Goal: Complete application form: Complete application form

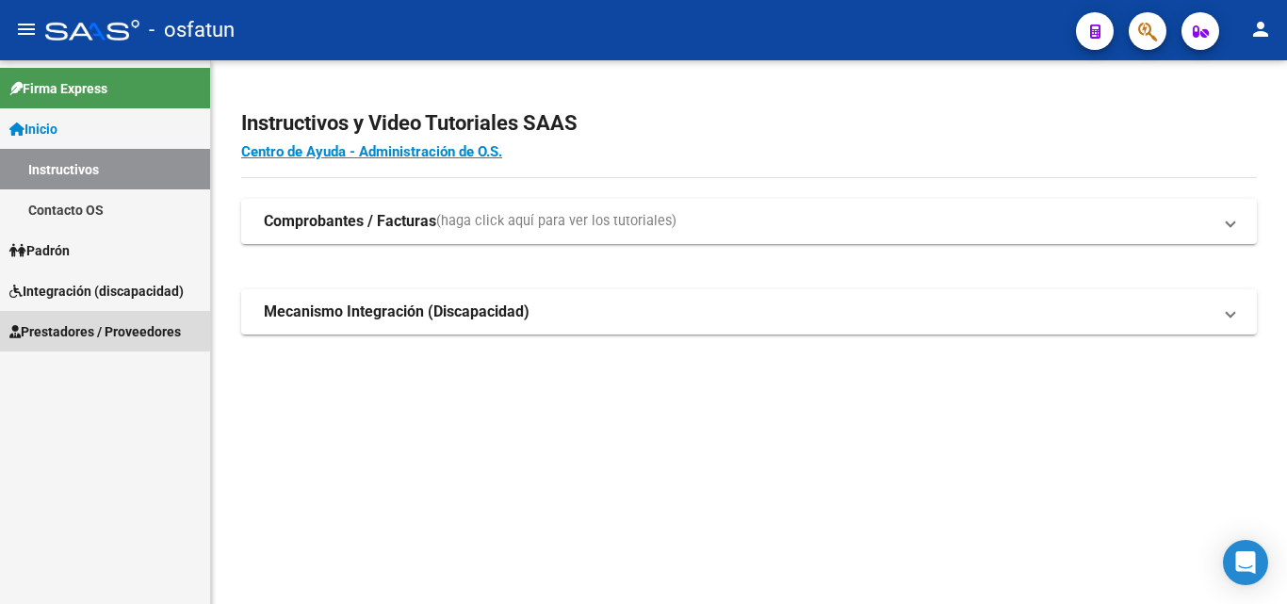
click at [67, 328] on span "Prestadores / Proveedores" at bounding box center [94, 331] width 171 height 21
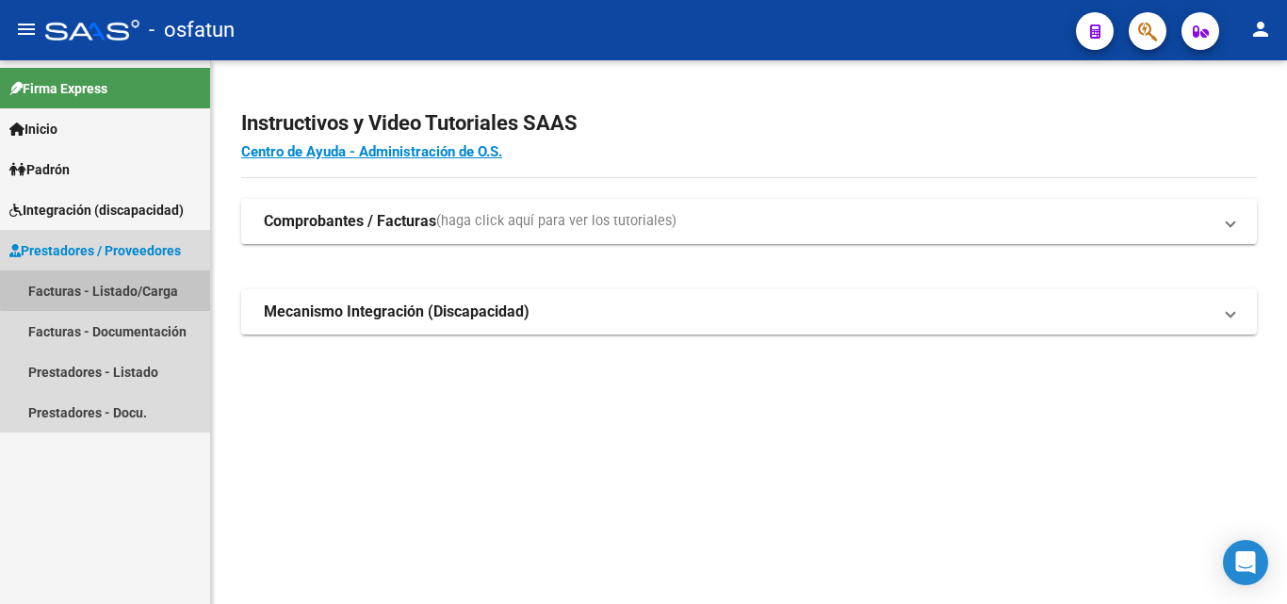
click at [146, 285] on link "Facturas - Listado/Carga" at bounding box center [105, 290] width 210 height 41
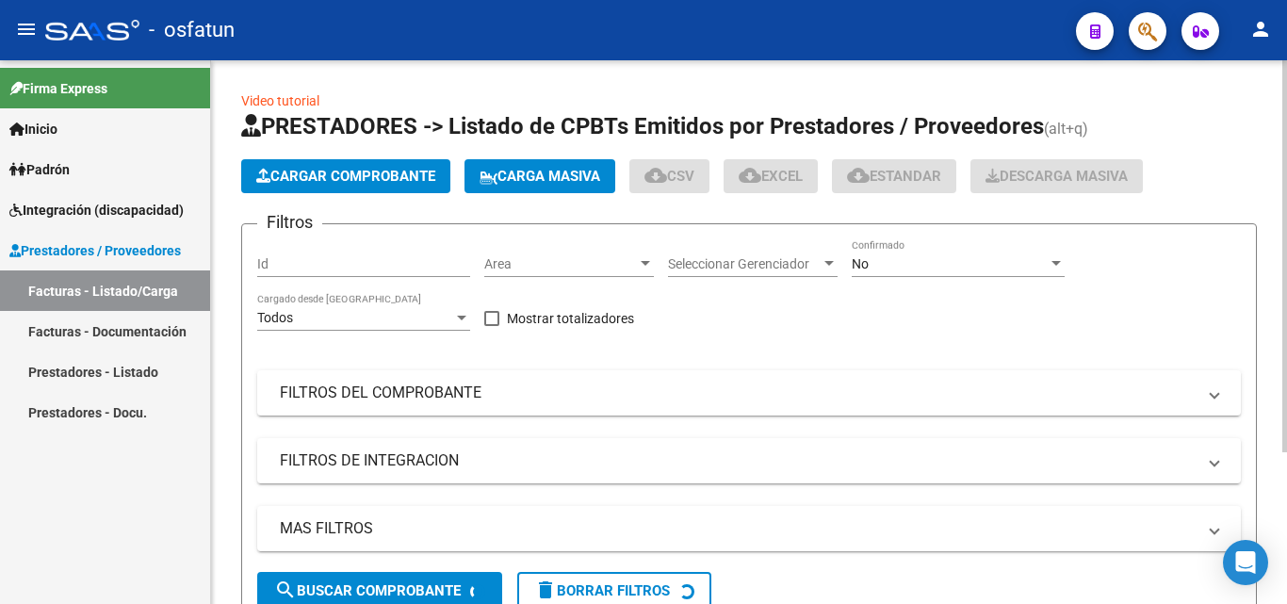
click at [327, 176] on span "Cargar Comprobante" at bounding box center [345, 176] width 179 height 17
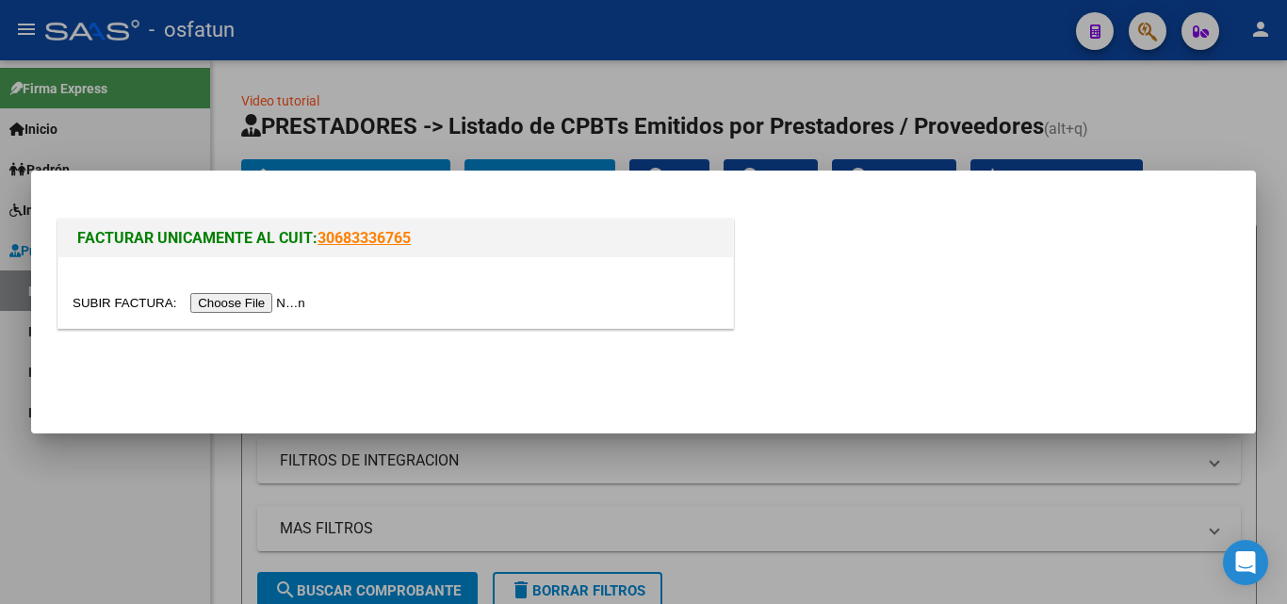
click at [264, 300] on input "file" at bounding box center [192, 303] width 238 height 20
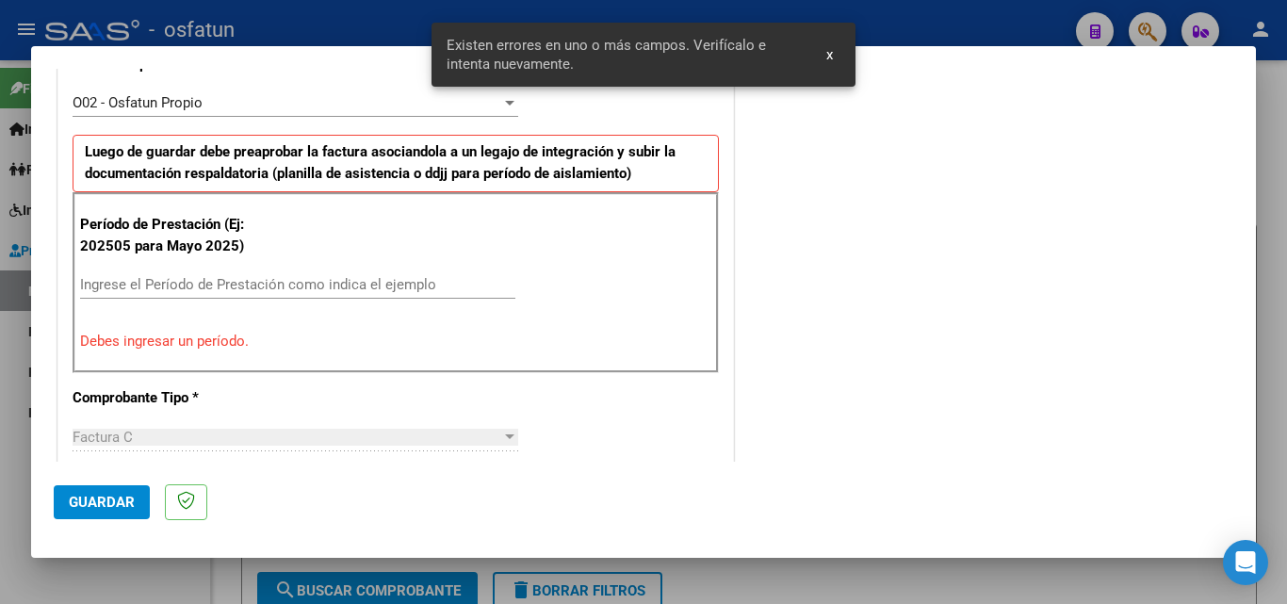
scroll to position [649, 0]
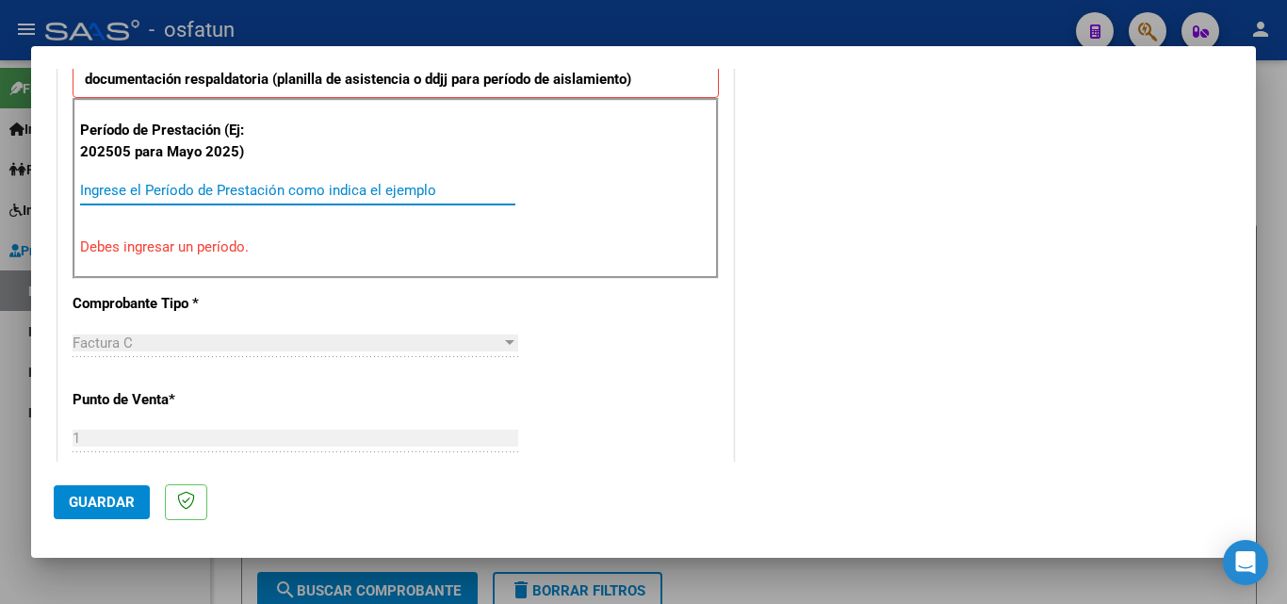
click at [158, 195] on input "Ingrese el Período de Prestación como indica el ejemplo" at bounding box center [297, 190] width 435 height 17
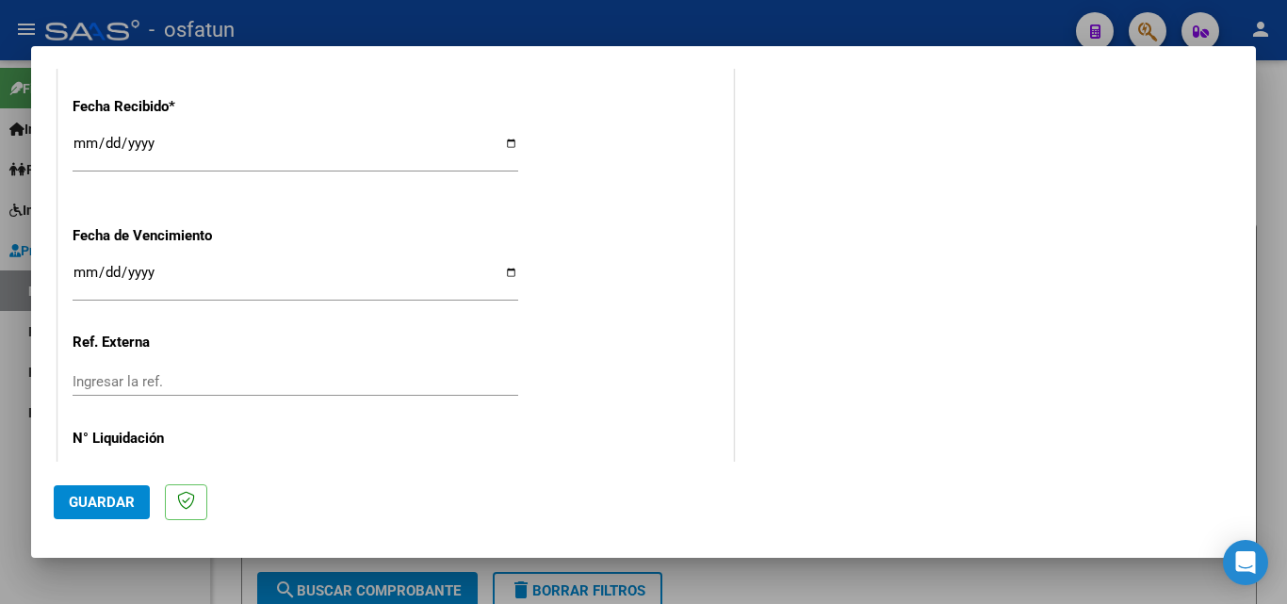
scroll to position [1403, 0]
type input "202508"
click at [81, 274] on input "Ingresar la fecha" at bounding box center [296, 279] width 446 height 30
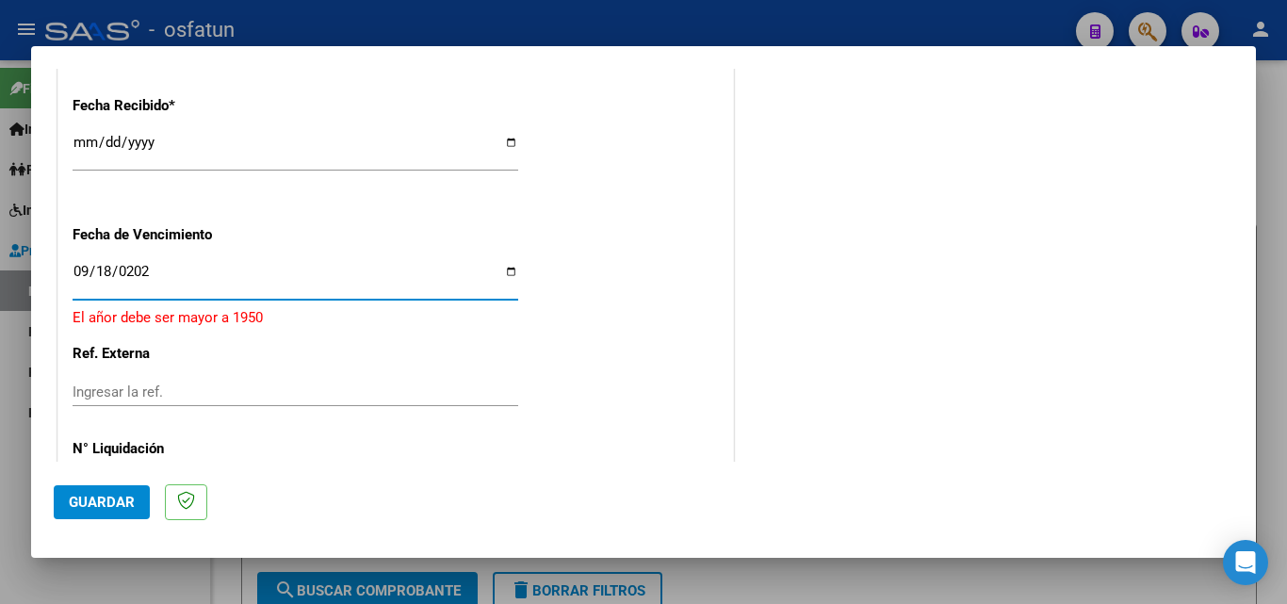
type input "[DATE]"
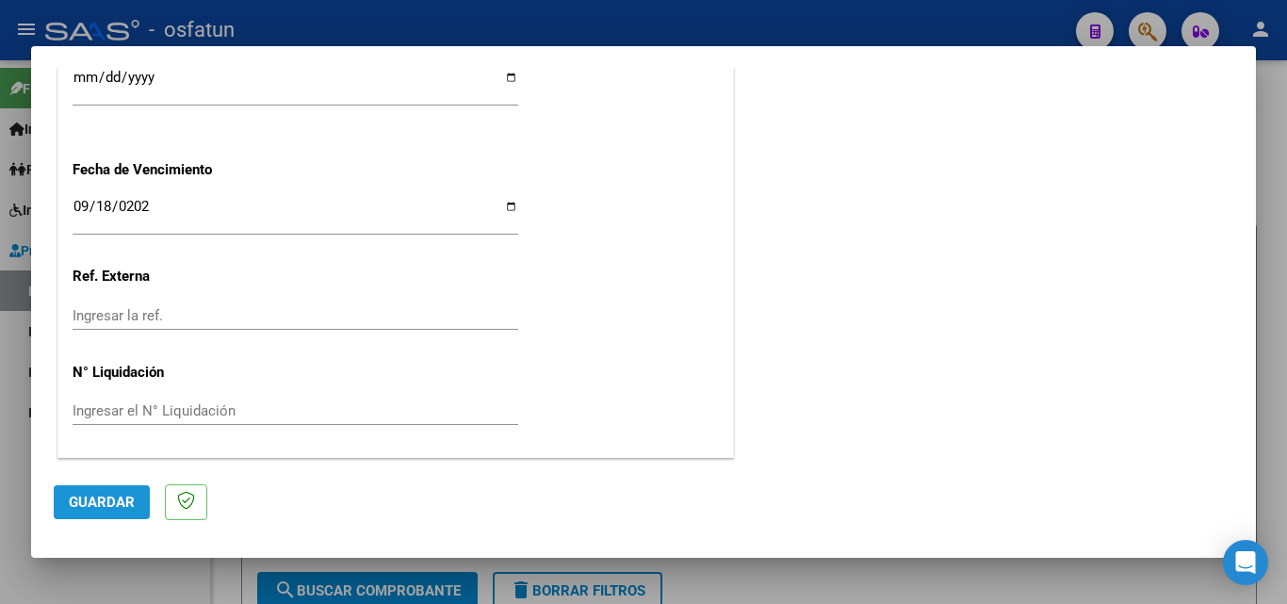
click at [143, 502] on button "Guardar" at bounding box center [102, 502] width 96 height 34
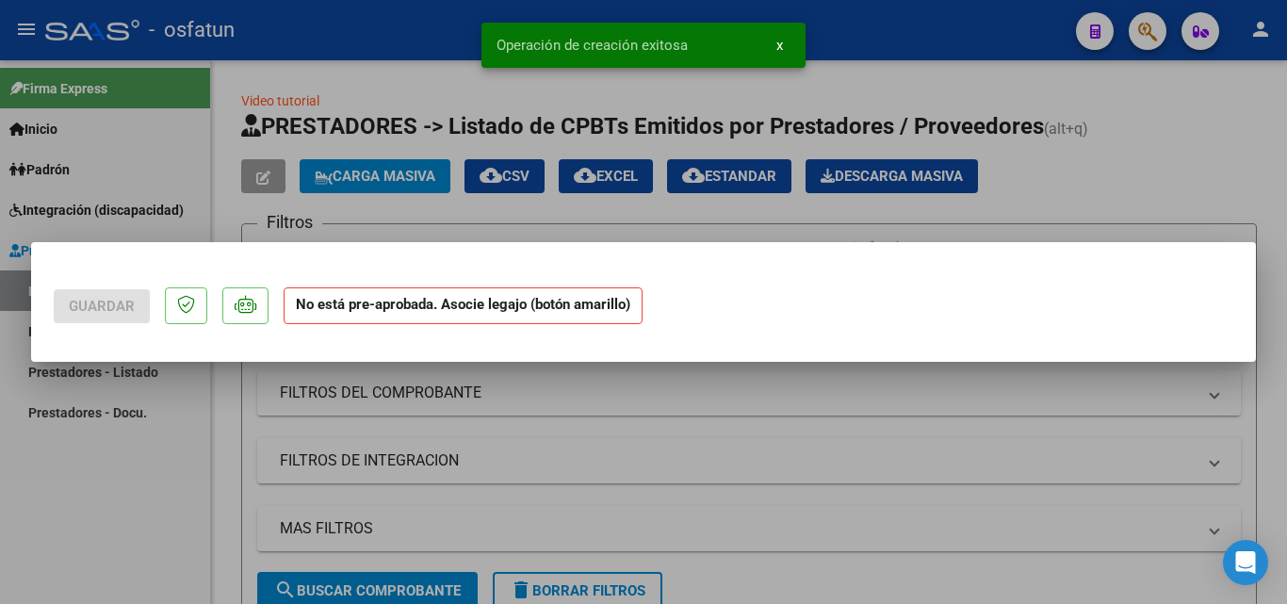
scroll to position [0, 0]
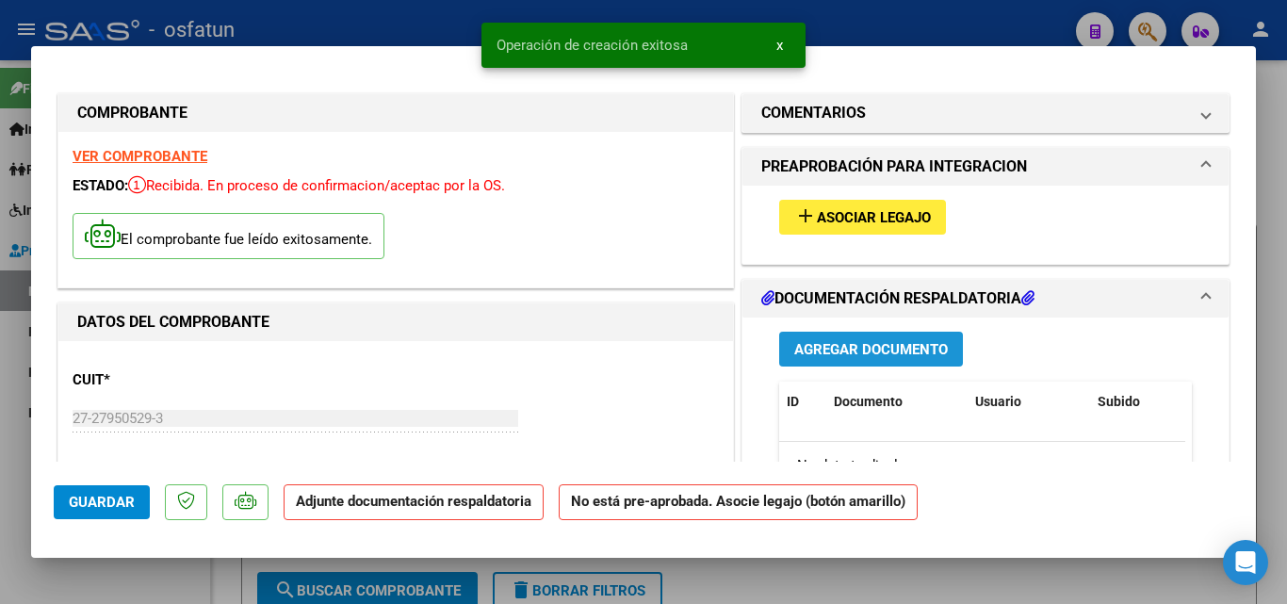
click at [881, 344] on span "Agregar Documento" at bounding box center [871, 349] width 154 height 17
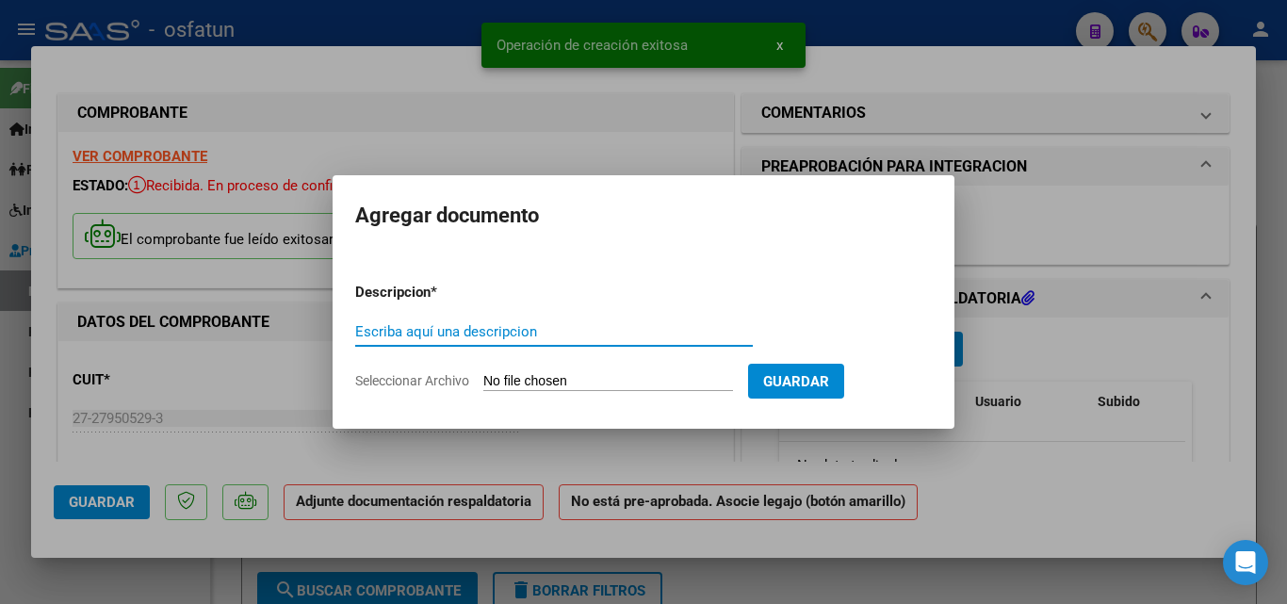
click at [413, 378] on span "Seleccionar Archivo" at bounding box center [412, 380] width 114 height 15
click at [483, 378] on input "Seleccionar Archivo" at bounding box center [608, 382] width 250 height 18
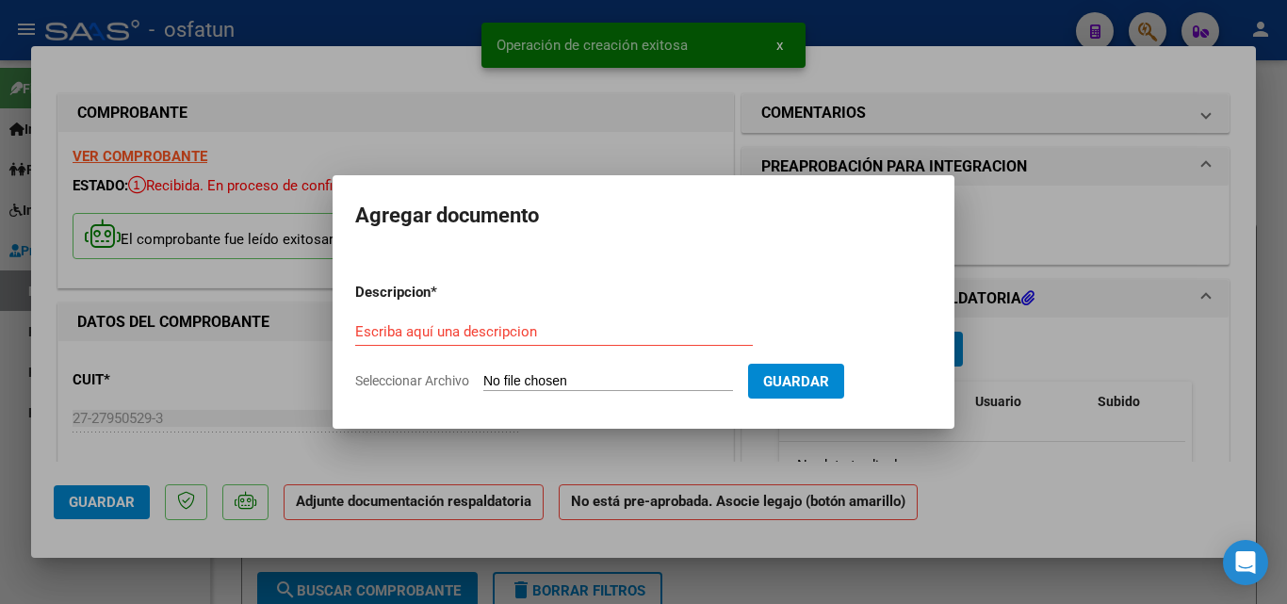
type input "C:\fakepath\Autorización [PERSON_NAME].pdf"
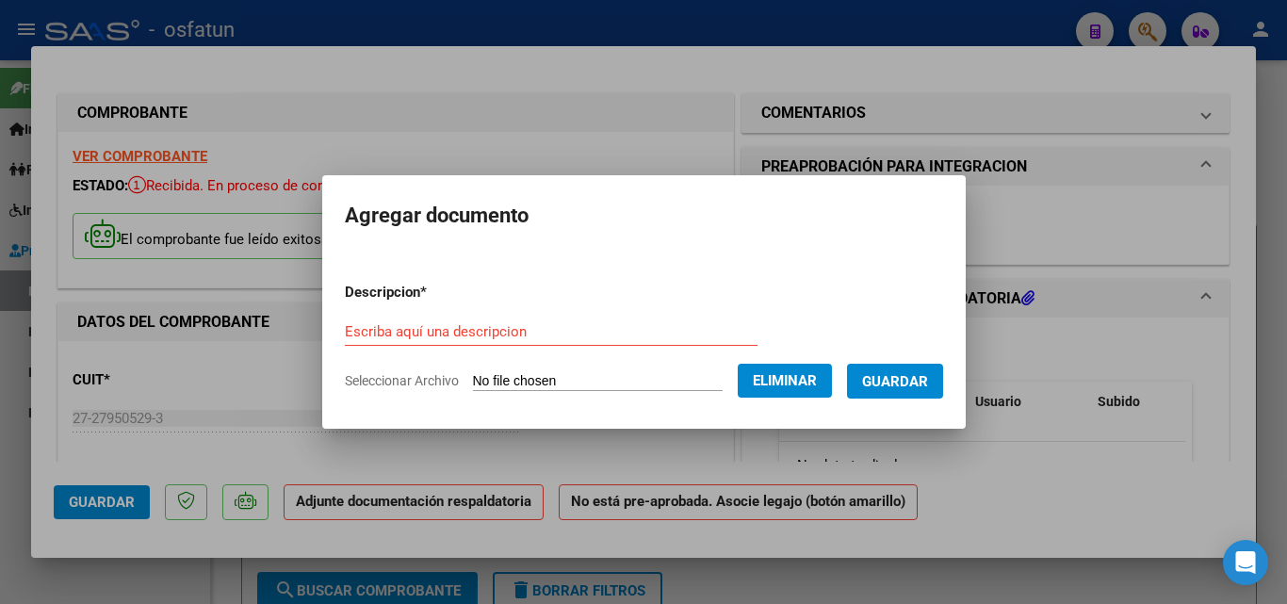
click at [585, 336] on input "Escriba aquí una descripcion" at bounding box center [551, 331] width 413 height 17
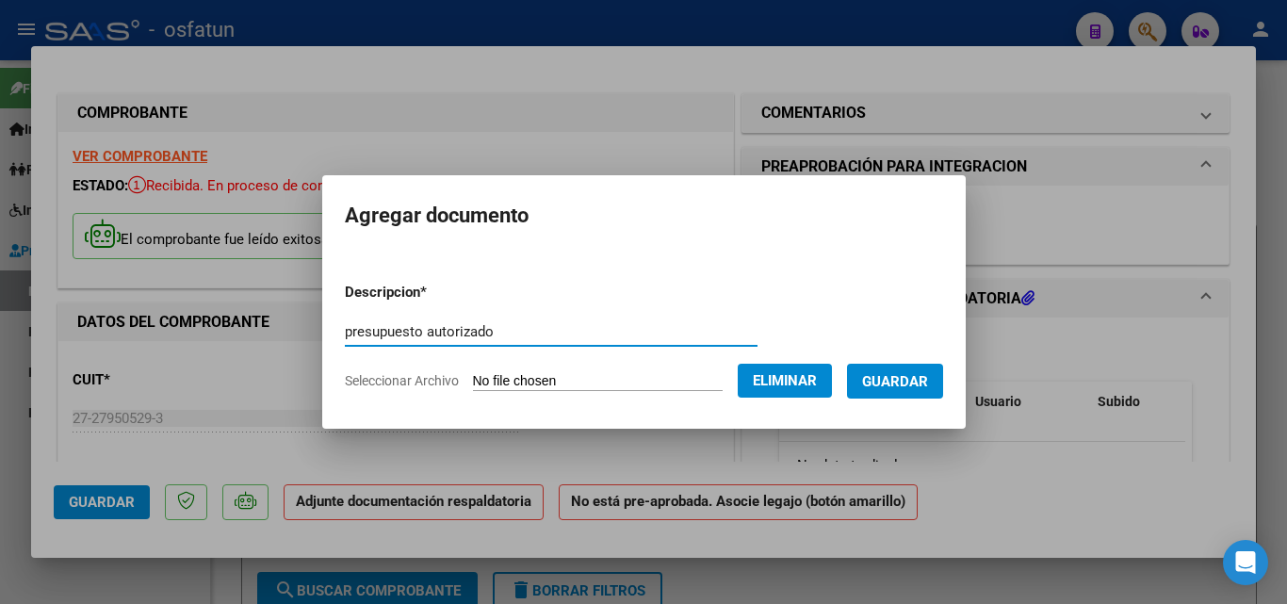
type input "presupuesto autorizado"
click at [928, 383] on span "Guardar" at bounding box center [895, 381] width 66 height 17
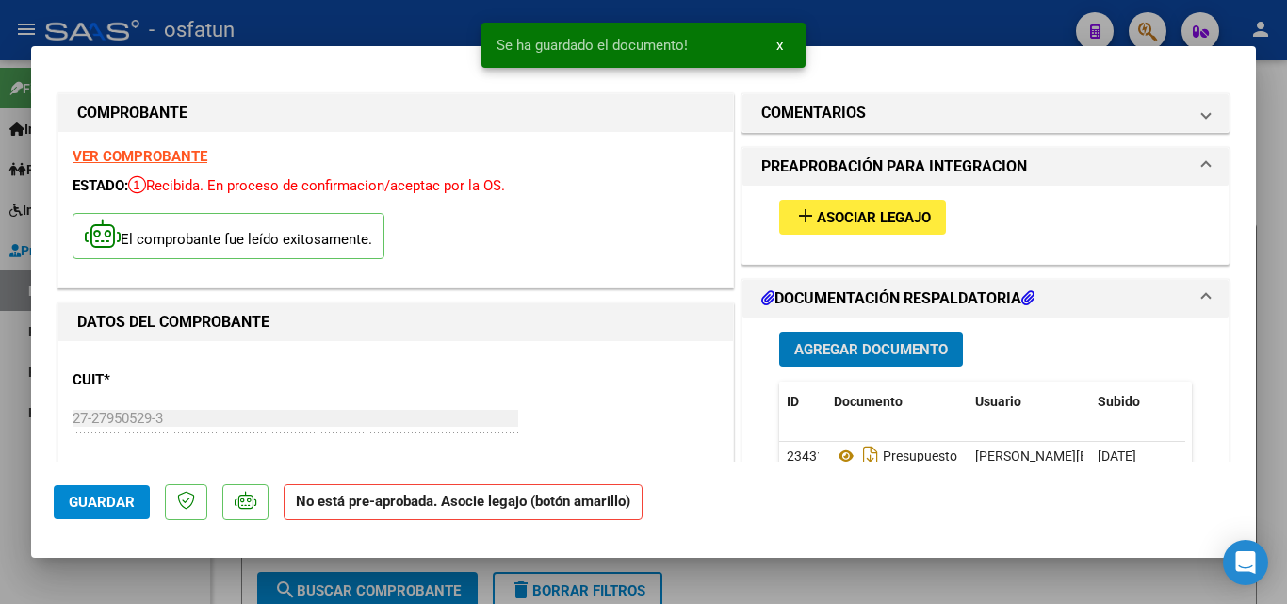
click at [889, 345] on span "Agregar Documento" at bounding box center [871, 349] width 154 height 17
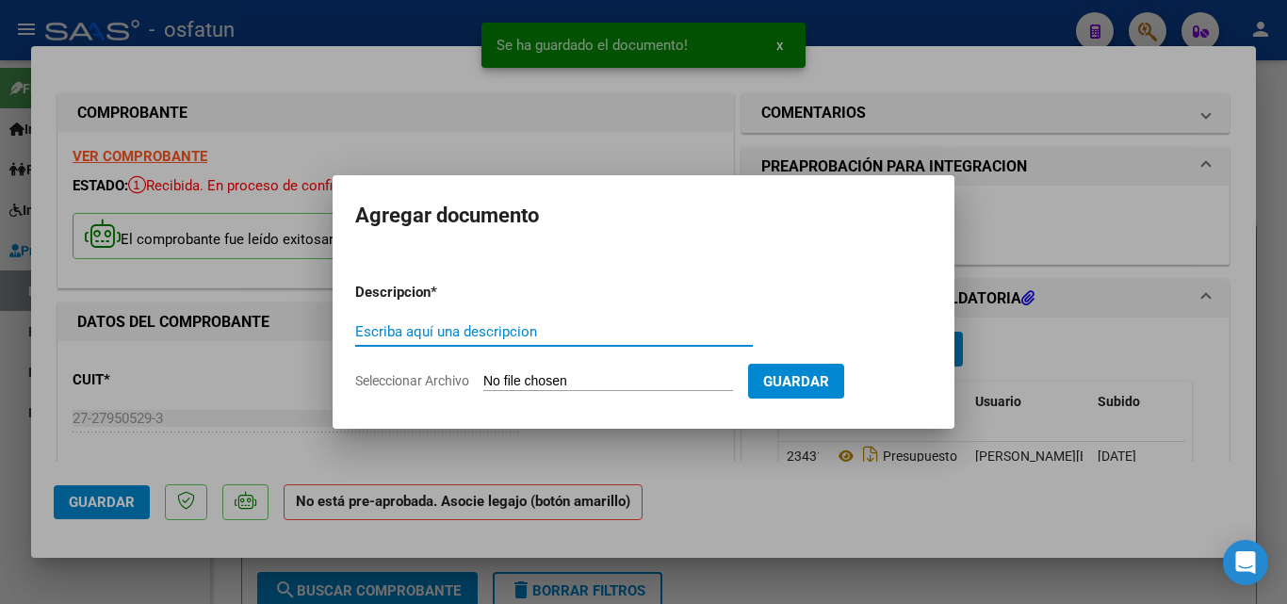
click at [428, 380] on span "Seleccionar Archivo" at bounding box center [412, 380] width 114 height 15
click at [483, 380] on input "Seleccionar Archivo" at bounding box center [608, 382] width 250 height 18
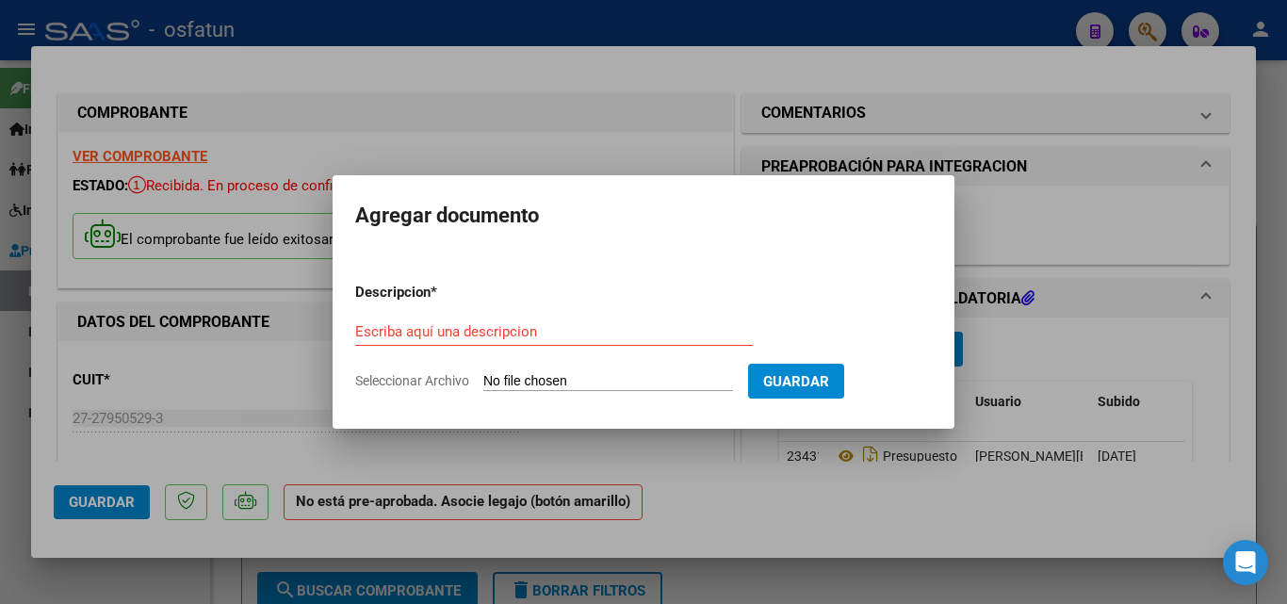
type input "C:\fakepath\P Asistencia [DATE] [PERSON_NAME].pdf"
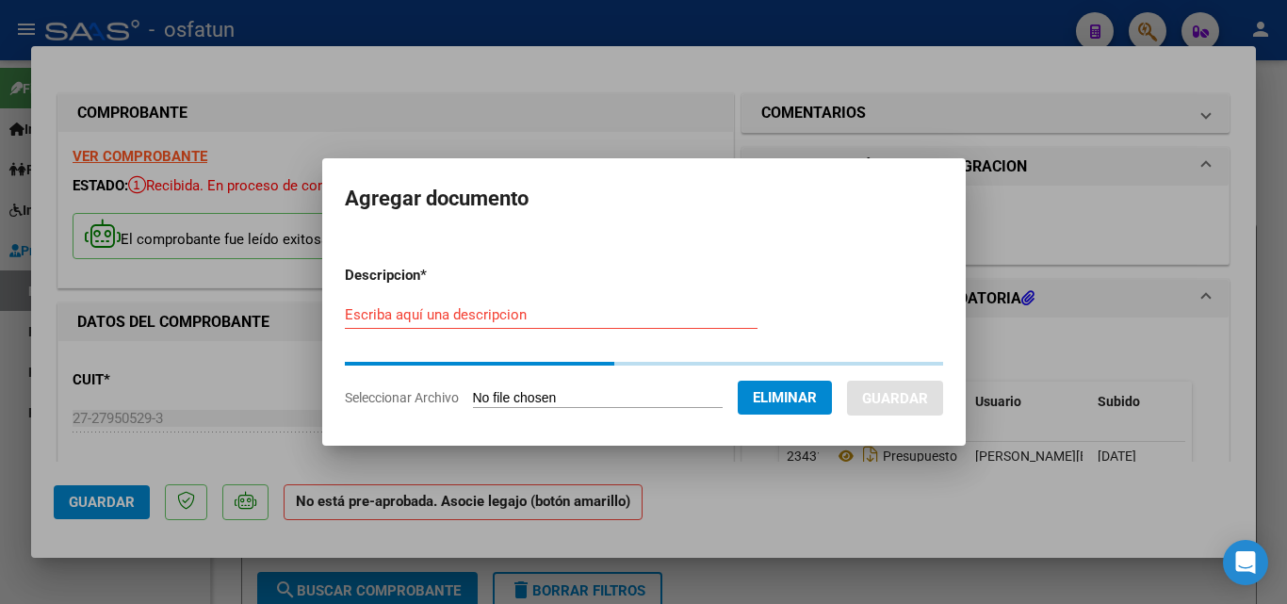
click at [623, 317] on div "Escriba aquí una descripcion" at bounding box center [551, 315] width 413 height 28
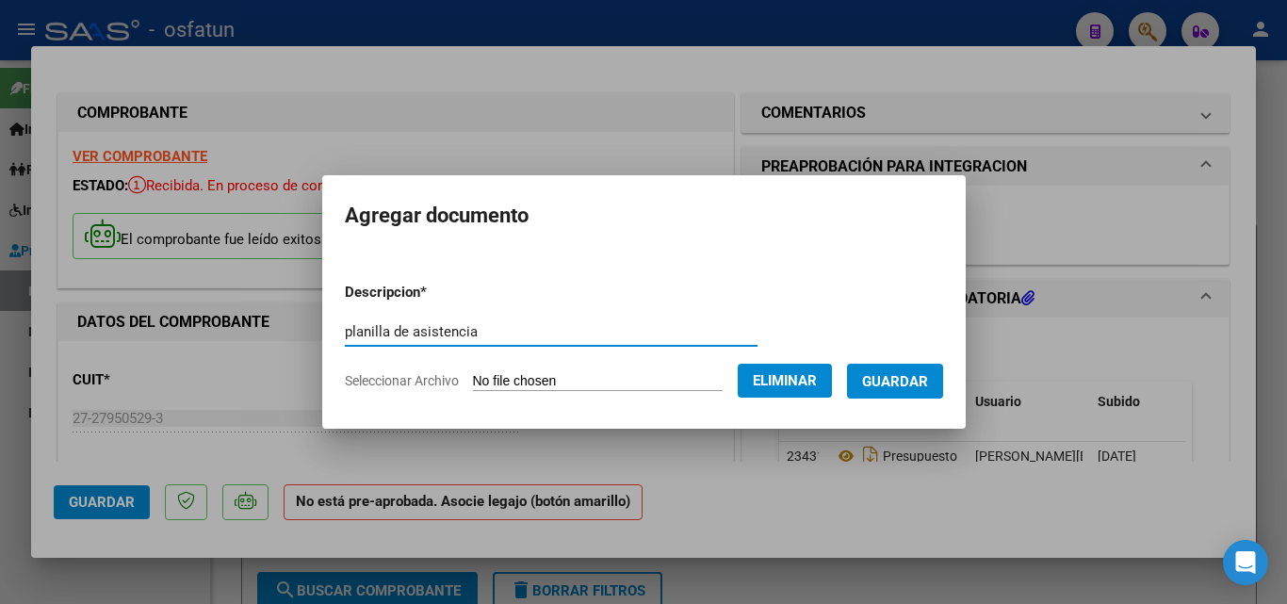
type input "planilla de asistencia"
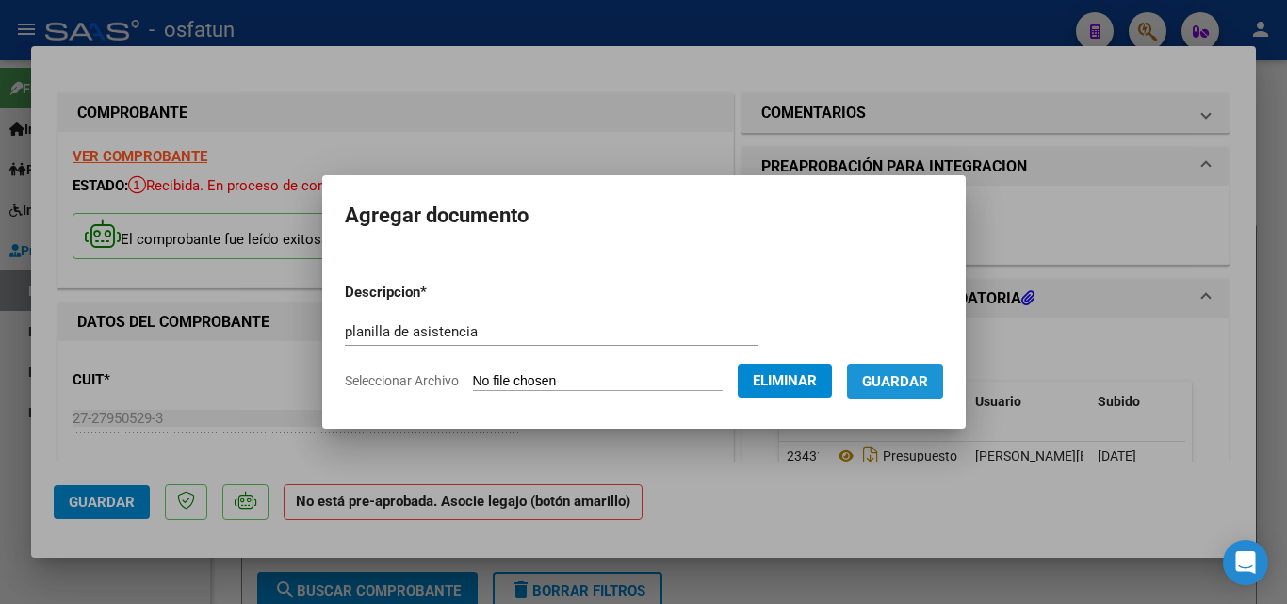
click at [910, 373] on span "Guardar" at bounding box center [895, 381] width 66 height 17
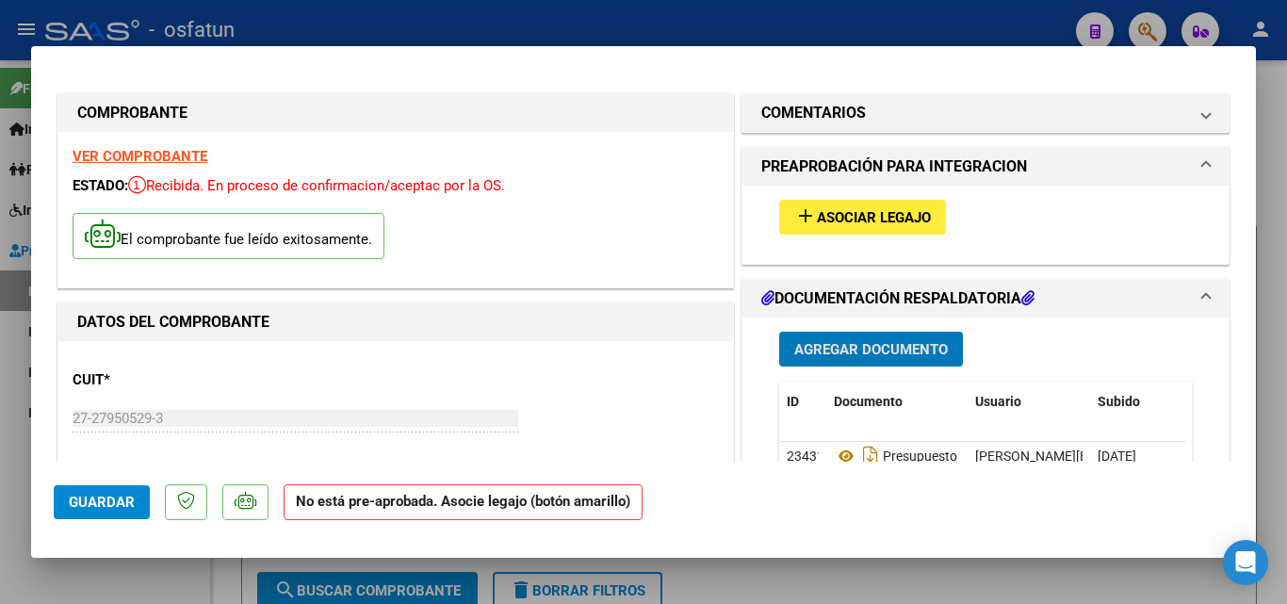
click at [852, 213] on span "Asociar Legajo" at bounding box center [874, 217] width 114 height 17
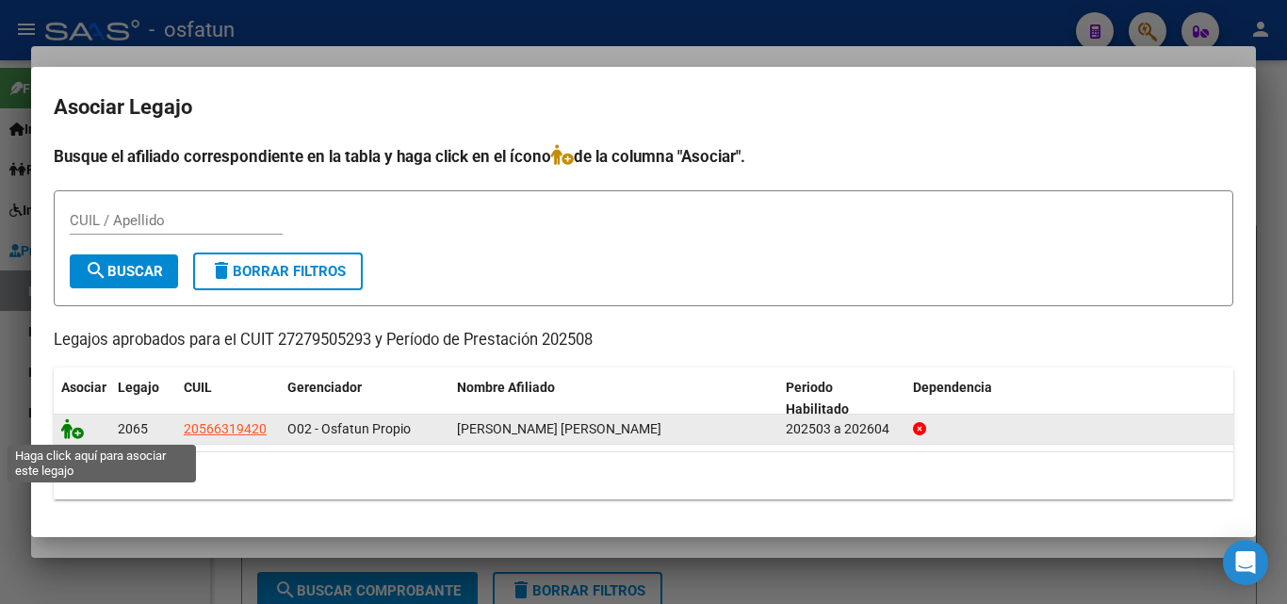
click at [64, 430] on icon at bounding box center [72, 428] width 23 height 21
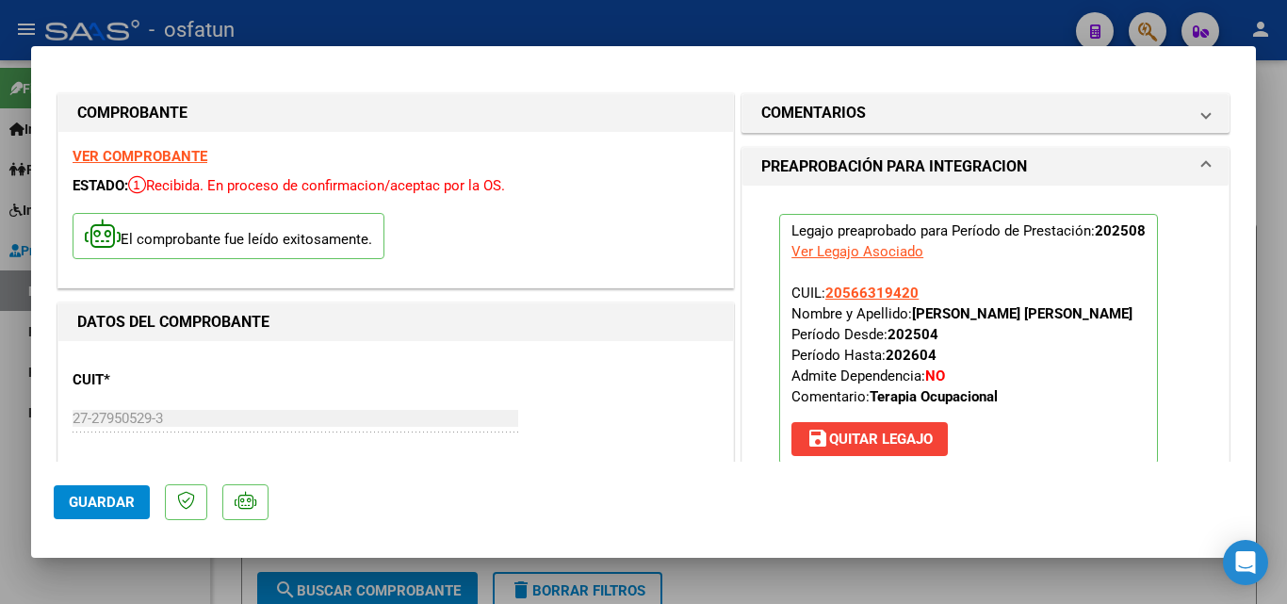
click at [118, 504] on span "Guardar" at bounding box center [102, 502] width 66 height 17
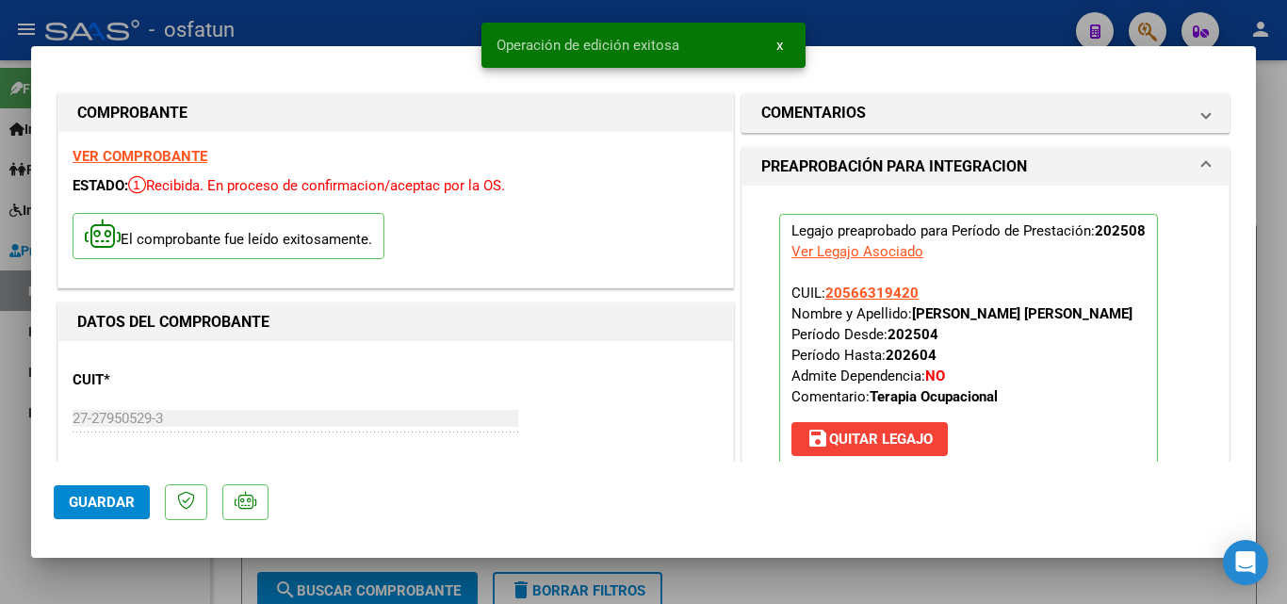
click at [118, 498] on span "Guardar" at bounding box center [102, 502] width 66 height 17
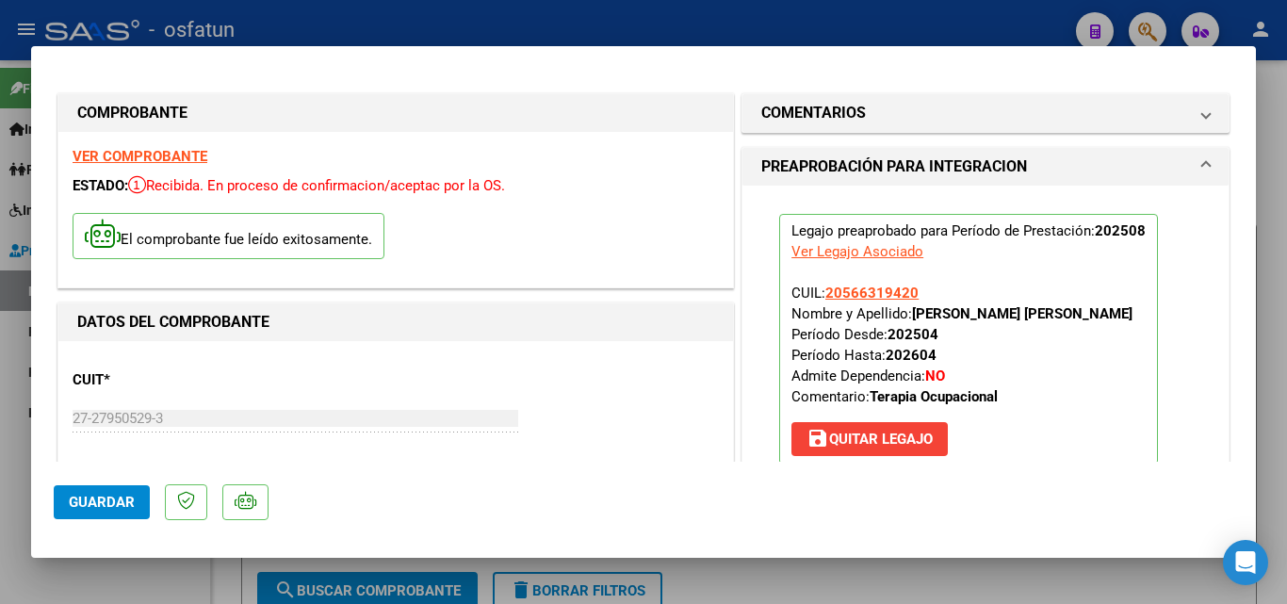
click at [108, 502] on span "Guardar" at bounding box center [102, 502] width 66 height 17
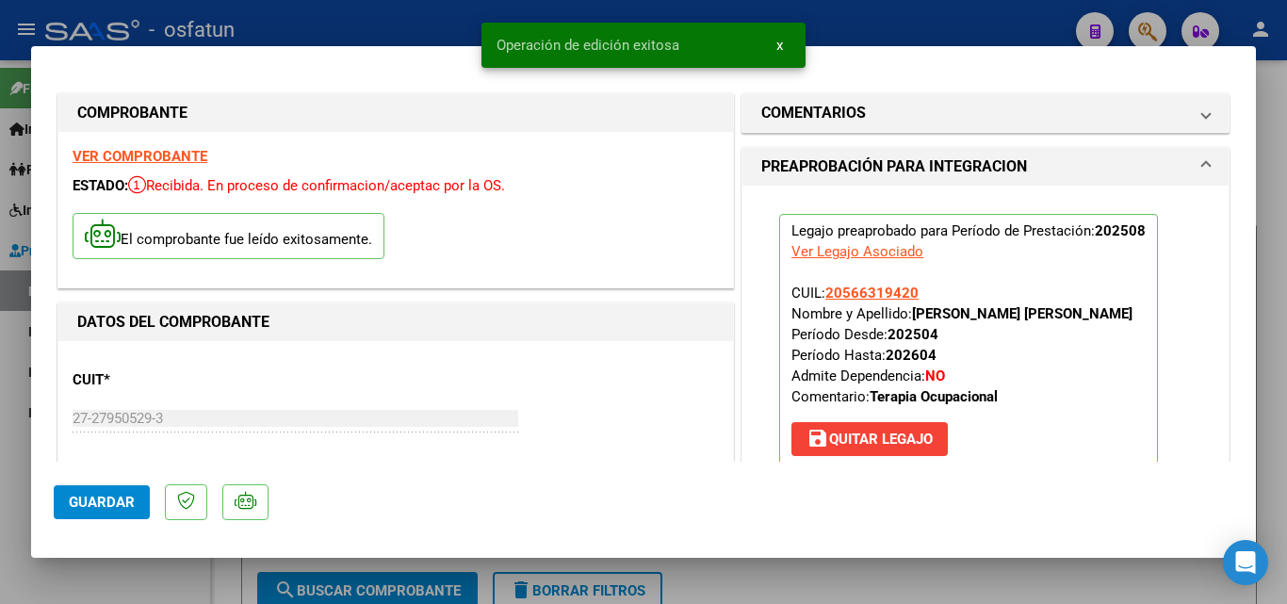
click at [140, 585] on div at bounding box center [643, 302] width 1287 height 604
type input "$ 0,00"
